Goal: Task Accomplishment & Management: Use online tool/utility

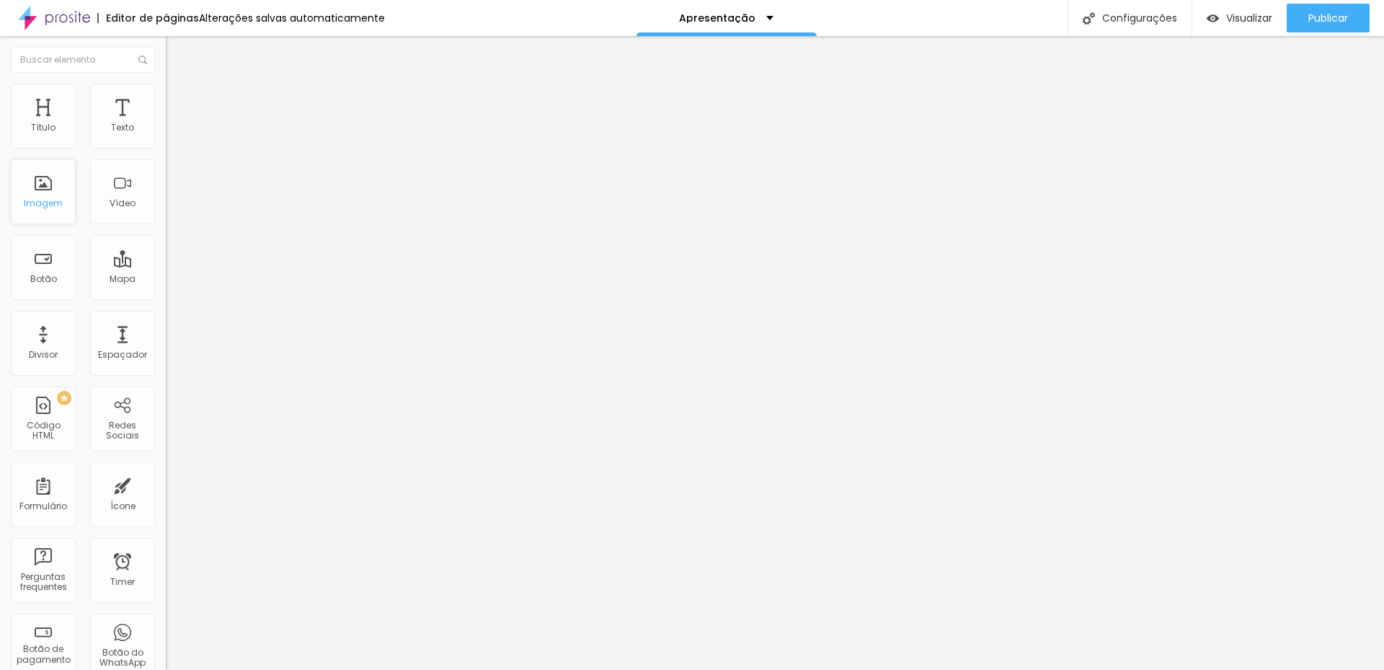
click at [50, 201] on div "Imagem" at bounding box center [43, 203] width 39 height 10
click at [34, 201] on div "Imagem" at bounding box center [43, 203] width 39 height 10
click at [166, 124] on span "Trocar imagem" at bounding box center [205, 118] width 79 height 12
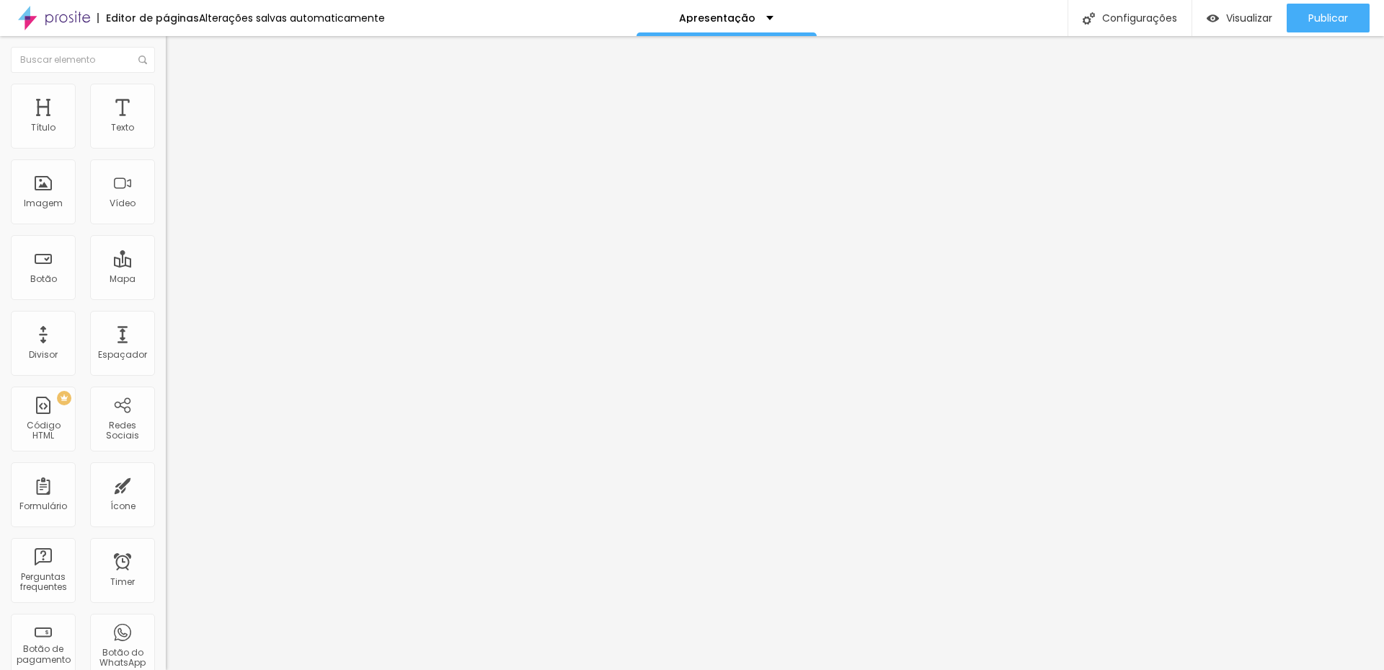
click at [166, 124] on span "Trocar imagem" at bounding box center [205, 118] width 79 height 12
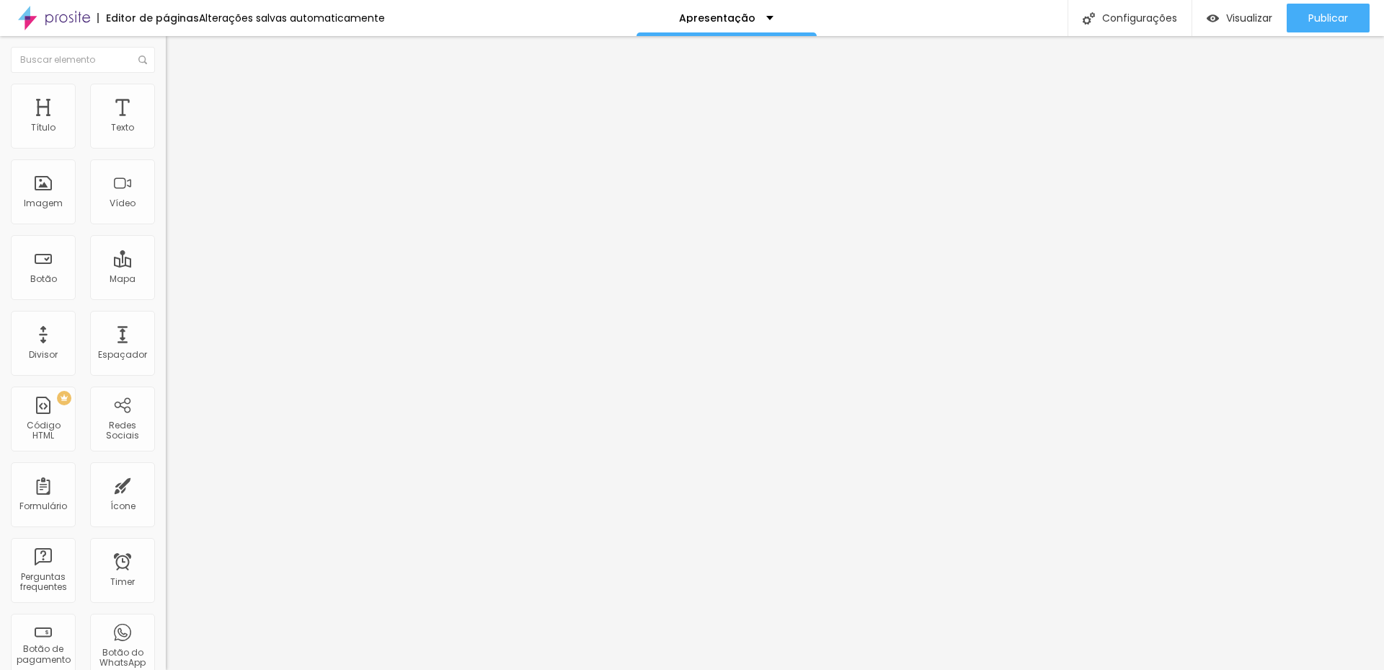
click at [166, 124] on span "Trocar imagem" at bounding box center [205, 118] width 79 height 12
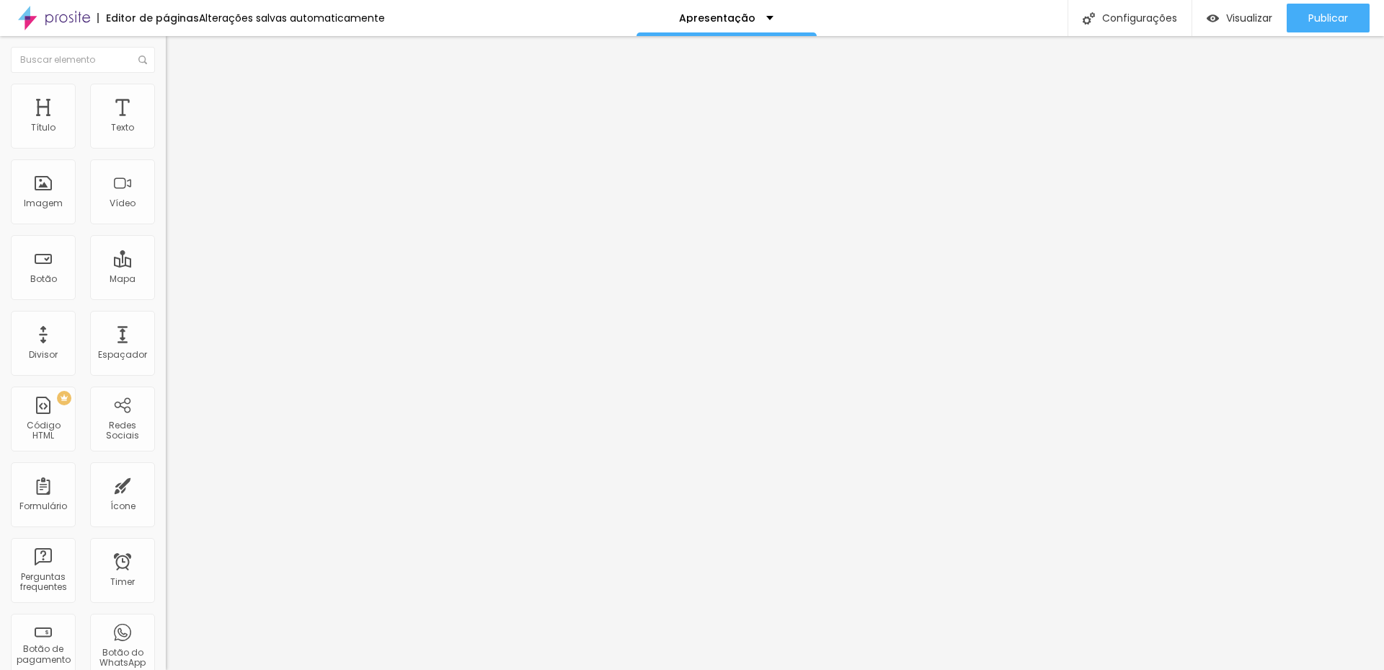
click at [166, 124] on span "Trocar imagem" at bounding box center [205, 118] width 79 height 12
